Goal: Information Seeking & Learning: Find specific fact

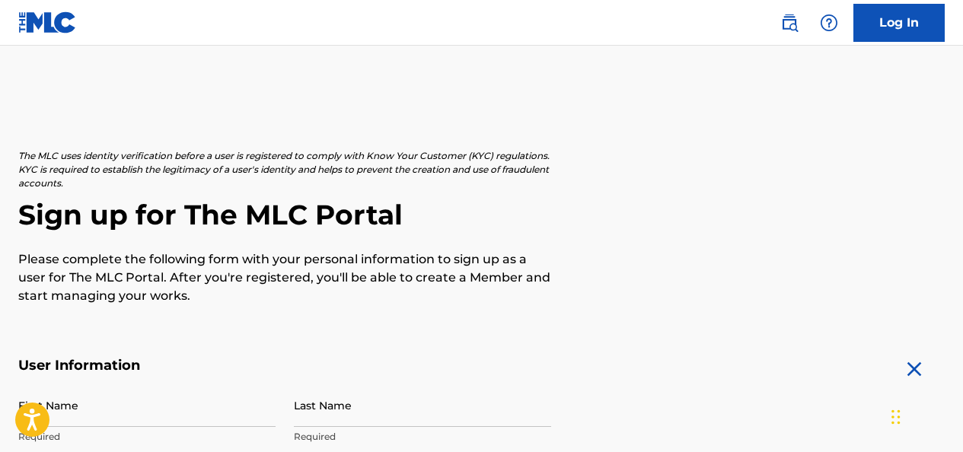
click at [787, 21] on img at bounding box center [789, 23] width 18 height 18
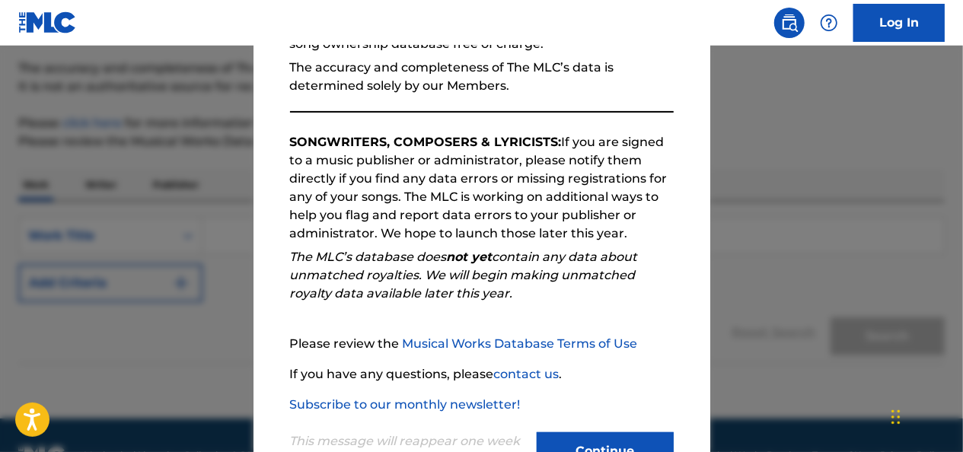
scroll to position [244, 0]
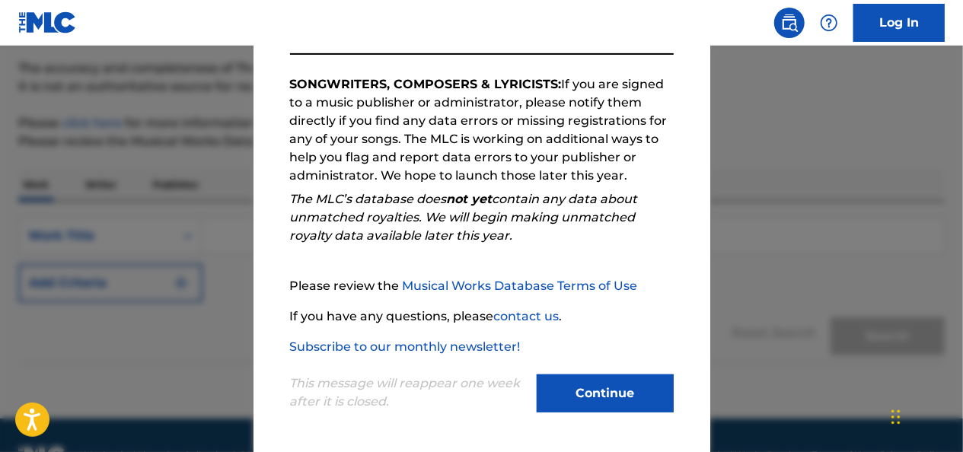
click at [585, 400] on button "Continue" at bounding box center [605, 394] width 137 height 38
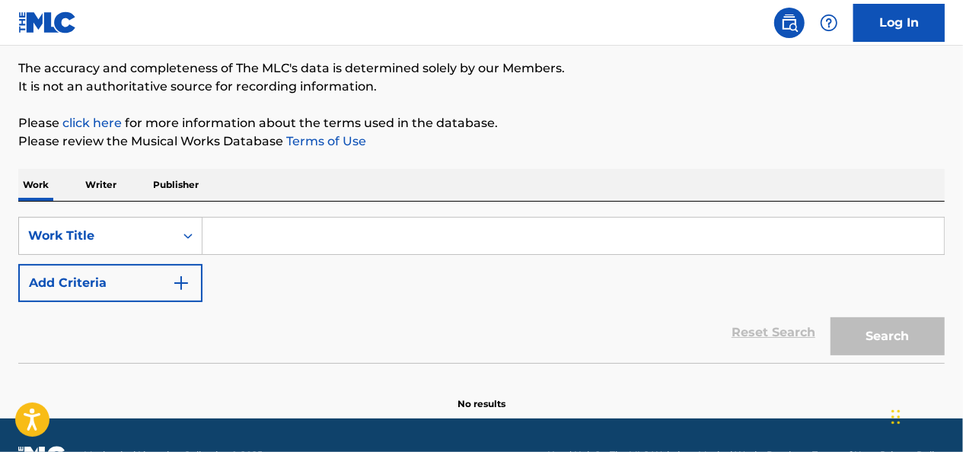
click at [102, 186] on p "Writer" at bounding box center [101, 185] width 40 height 32
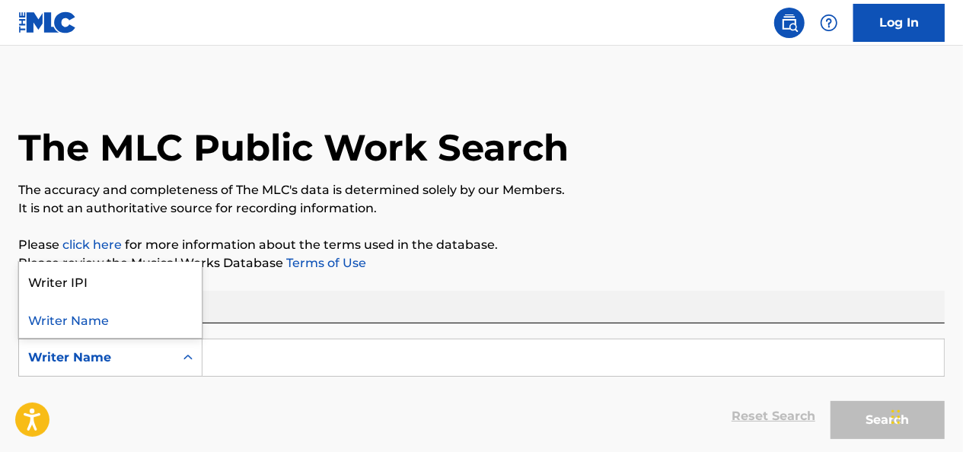
click at [190, 353] on icon "Search Form" at bounding box center [187, 357] width 15 height 15
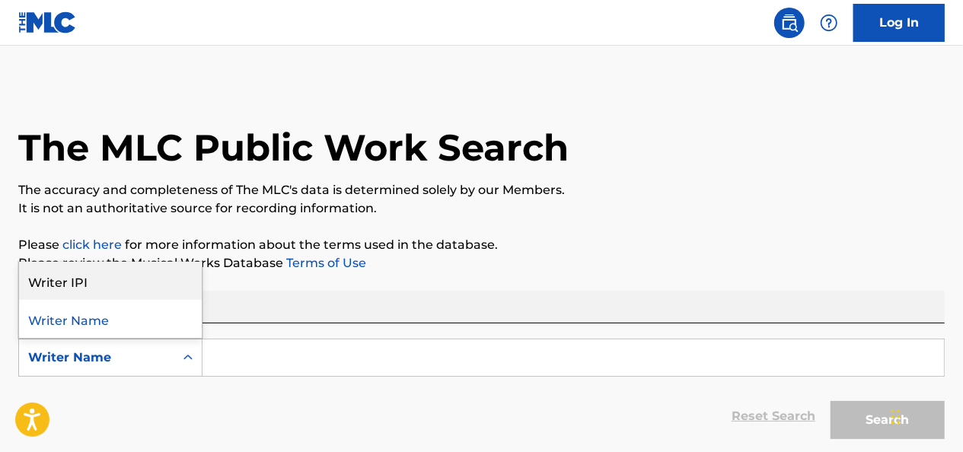
click at [72, 278] on div "Writer IPI" at bounding box center [110, 281] width 183 height 38
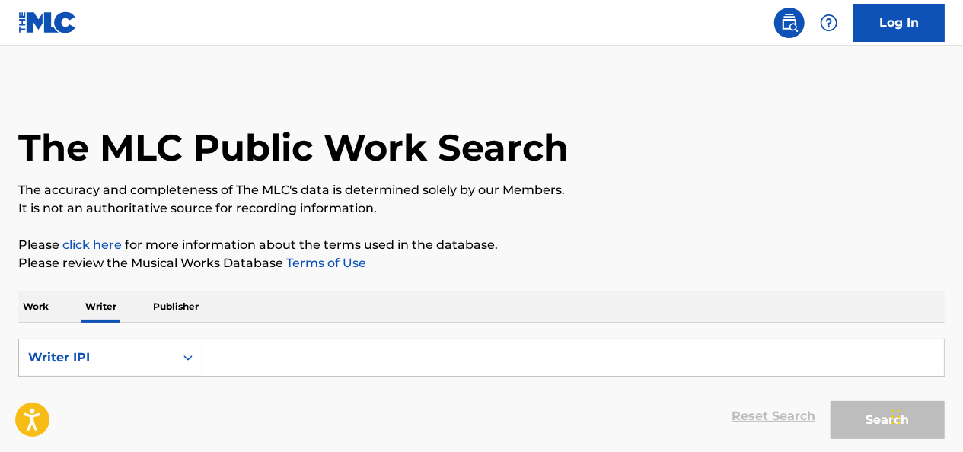
click at [253, 368] on input "Search Form" at bounding box center [574, 358] width 742 height 37
paste input "01076858416"
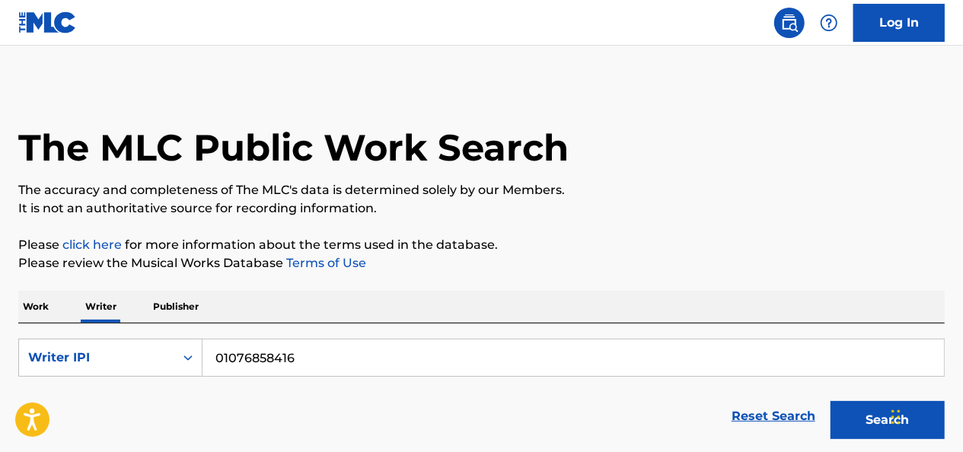
type input "01076858416"
click at [894, 417] on div "Widget de chat" at bounding box center [925, 415] width 76 height 73
click at [874, 423] on button "Search" at bounding box center [888, 420] width 114 height 38
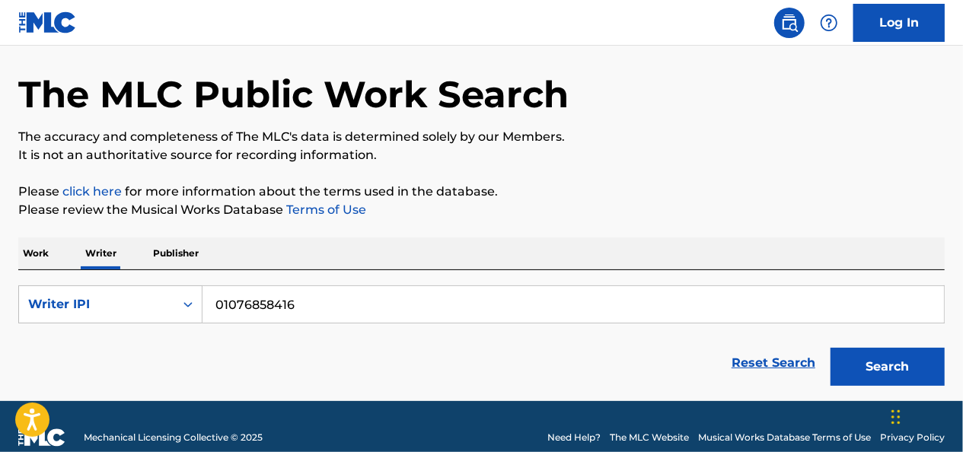
scroll to position [75, 0]
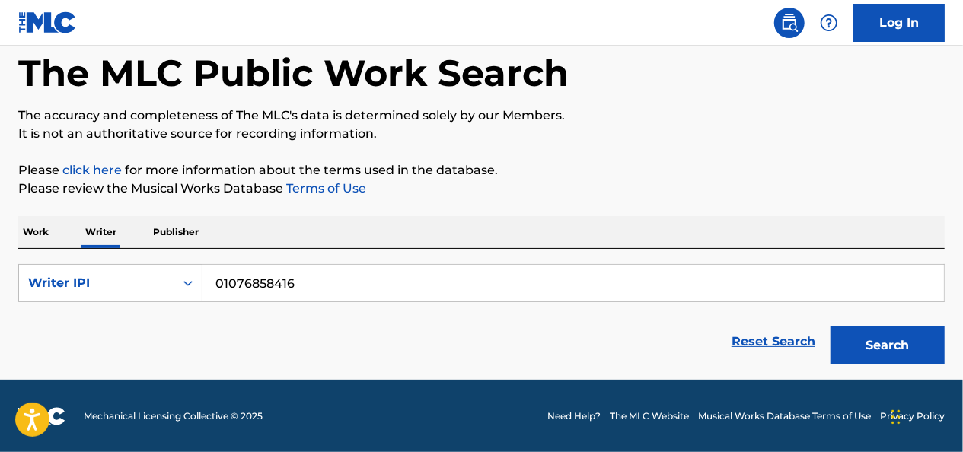
click at [891, 332] on button "Search" at bounding box center [888, 346] width 114 height 38
click at [187, 282] on icon "Search Form" at bounding box center [187, 282] width 9 height 5
click at [190, 274] on div "Search Form" at bounding box center [187, 283] width 27 height 27
click at [30, 231] on p "Work" at bounding box center [35, 232] width 35 height 32
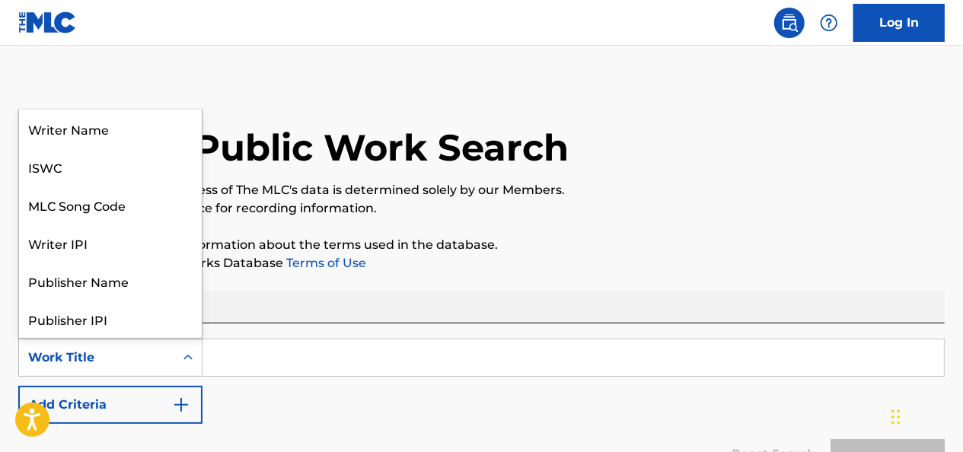
scroll to position [76, 0]
click at [183, 359] on icon "Search Form" at bounding box center [187, 357] width 15 height 15
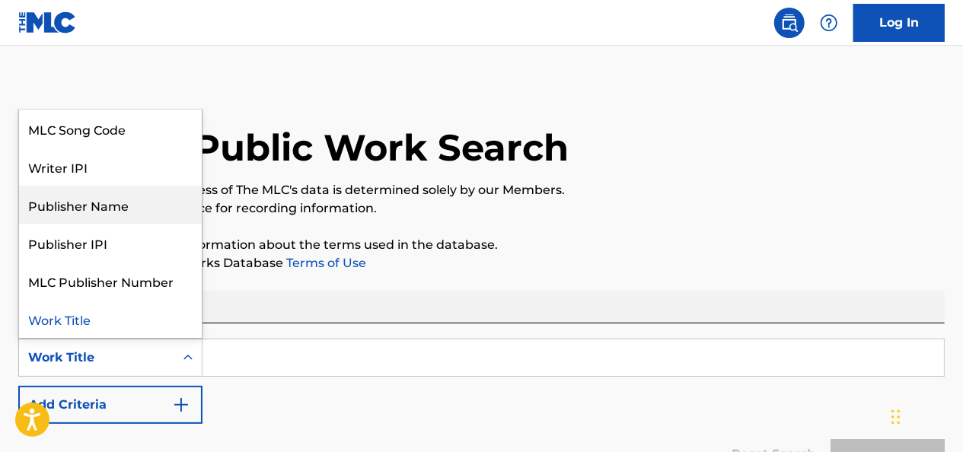
click at [83, 207] on div "Publisher Name" at bounding box center [110, 205] width 183 height 38
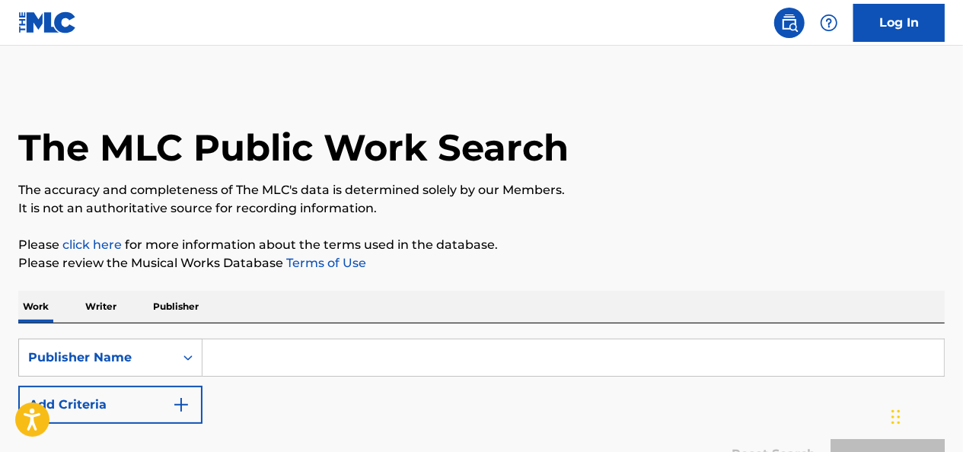
click at [269, 365] on input "Search Form" at bounding box center [574, 358] width 742 height 37
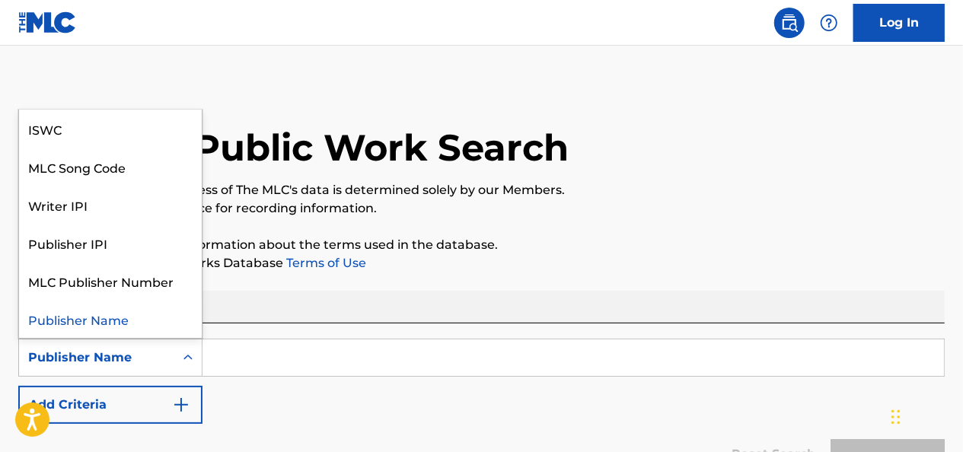
click at [181, 353] on icon "Search Form" at bounding box center [187, 357] width 15 height 15
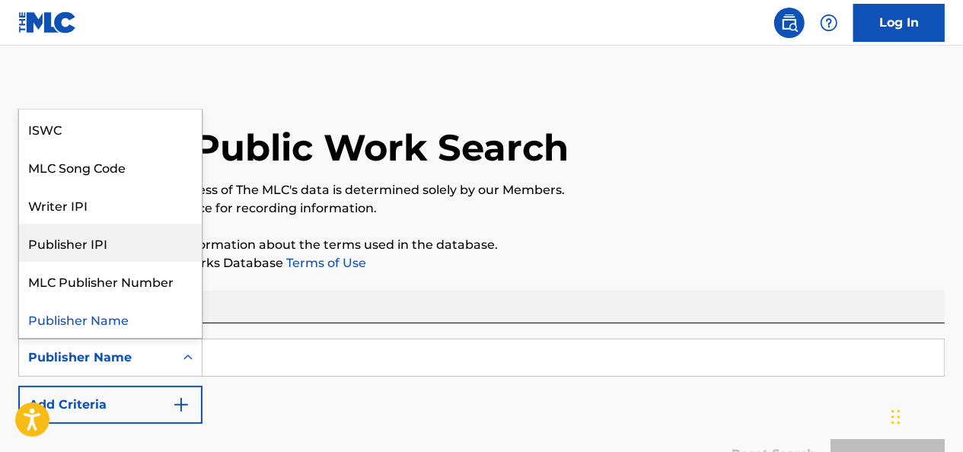
click at [75, 244] on div "Publisher IPI" at bounding box center [110, 243] width 183 height 38
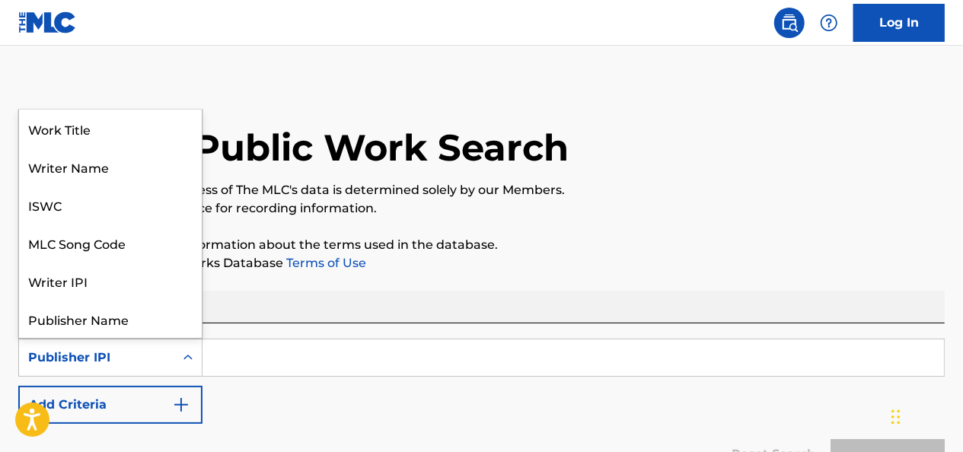
click at [183, 353] on icon "Search Form" at bounding box center [187, 357] width 15 height 15
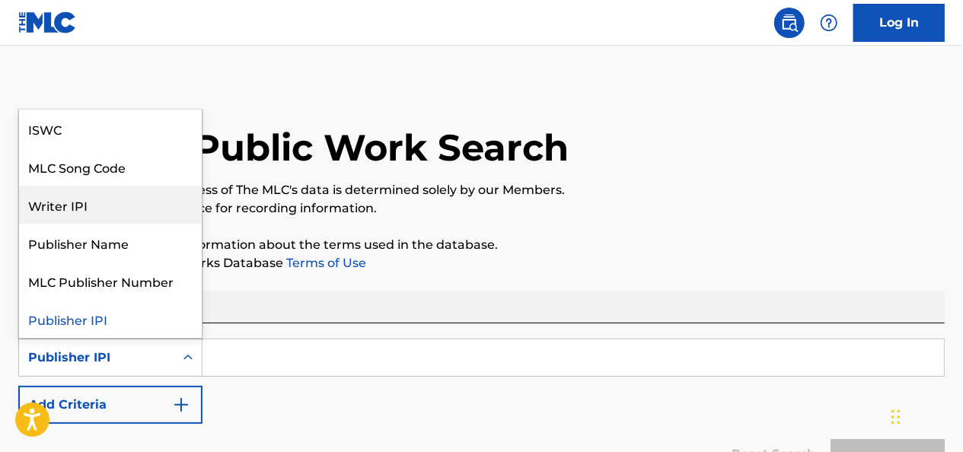
click at [74, 204] on div "Writer IPI" at bounding box center [110, 205] width 183 height 38
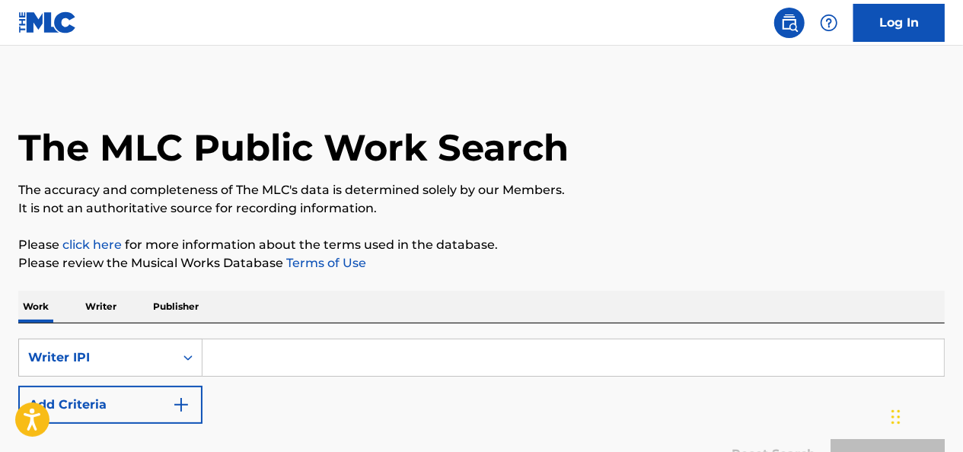
click at [277, 367] on input "Search Form" at bounding box center [574, 358] width 742 height 37
paste input "01076858416"
type input "01076858416"
click at [866, 441] on button "Search" at bounding box center [888, 458] width 114 height 38
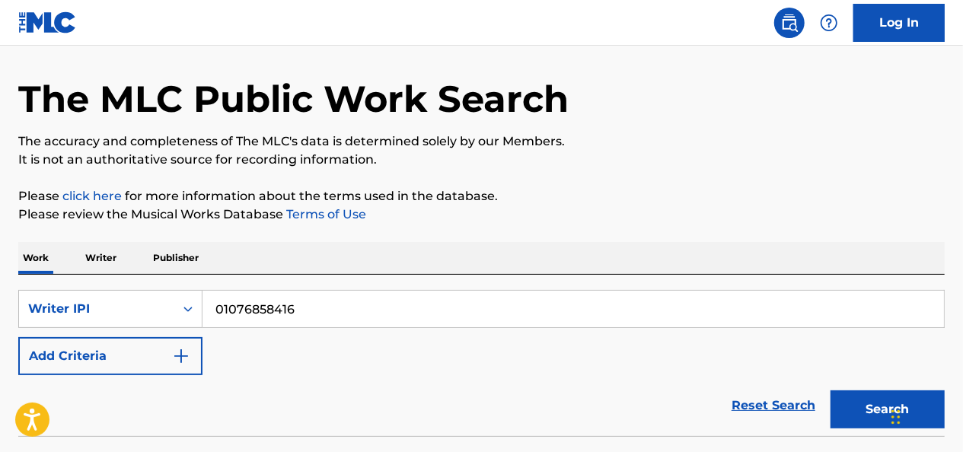
scroll to position [0, 0]
